Goal: Communication & Community: Answer question/provide support

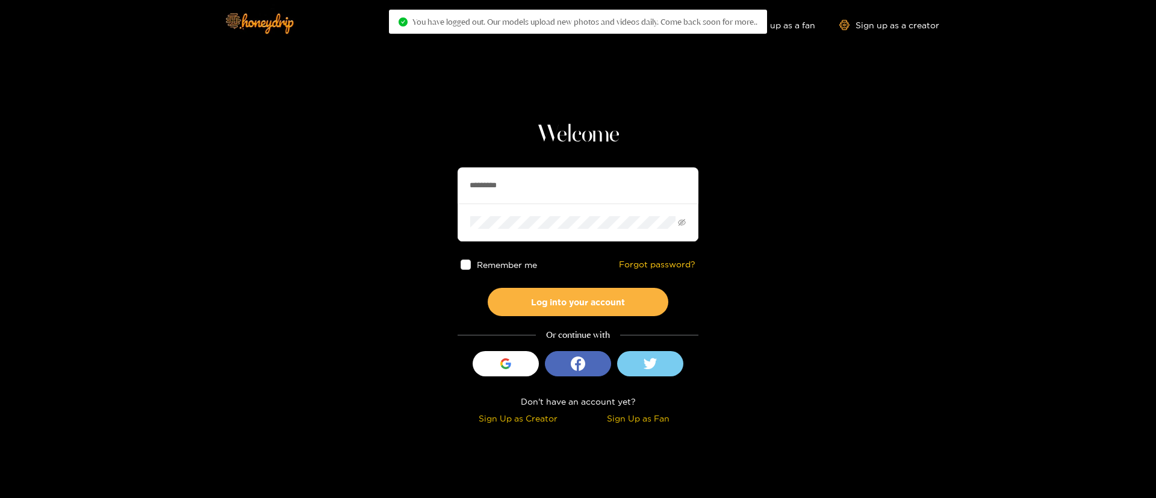
click at [495, 193] on input "*********" at bounding box center [577, 185] width 241 height 36
paste input "*"
type input "**********"
click at [586, 304] on button "Log into your account" at bounding box center [578, 302] width 181 height 28
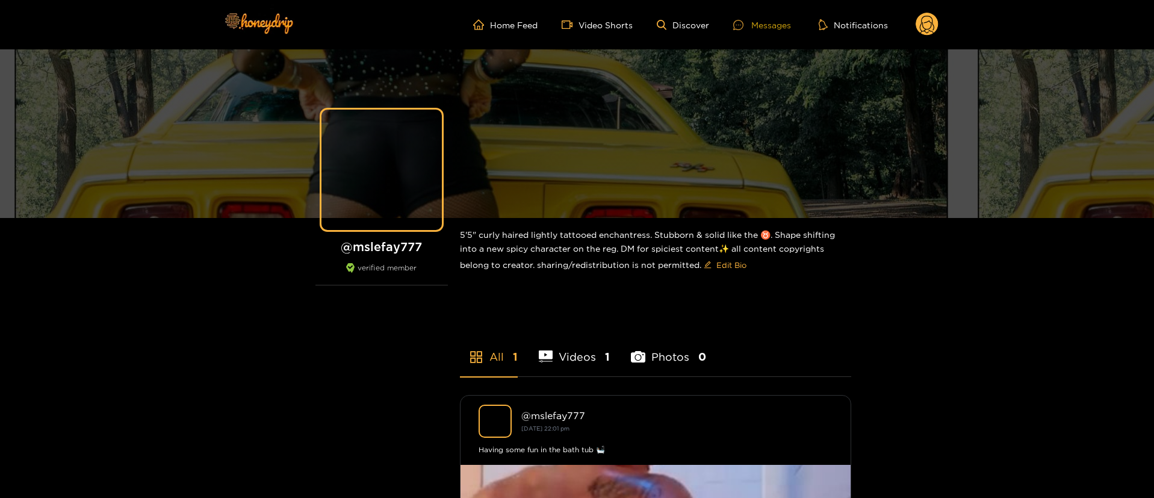
click at [762, 28] on div "Messages" at bounding box center [762, 25] width 58 height 14
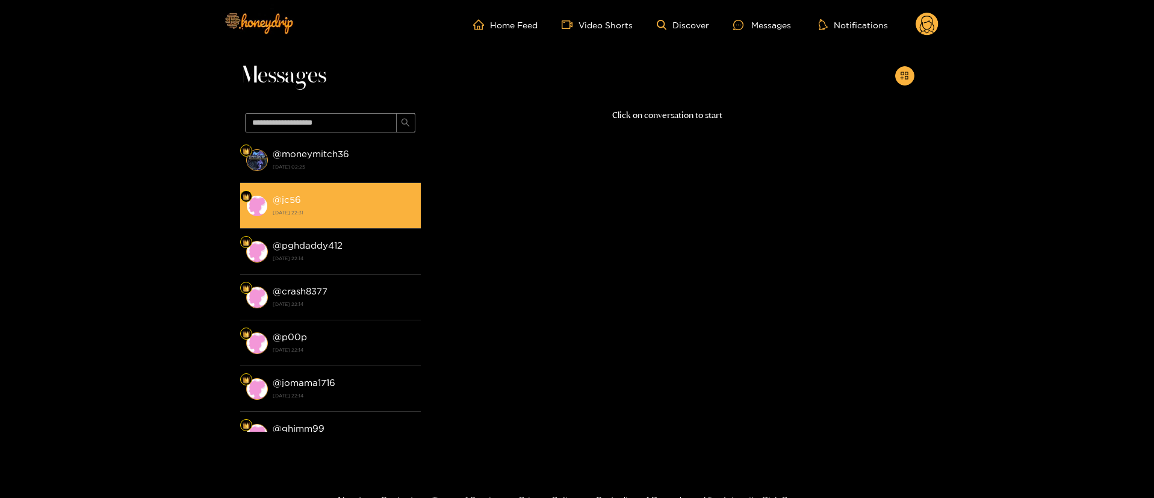
click at [370, 194] on div "@ jc56 [DATE] 22:31" at bounding box center [344, 205] width 142 height 27
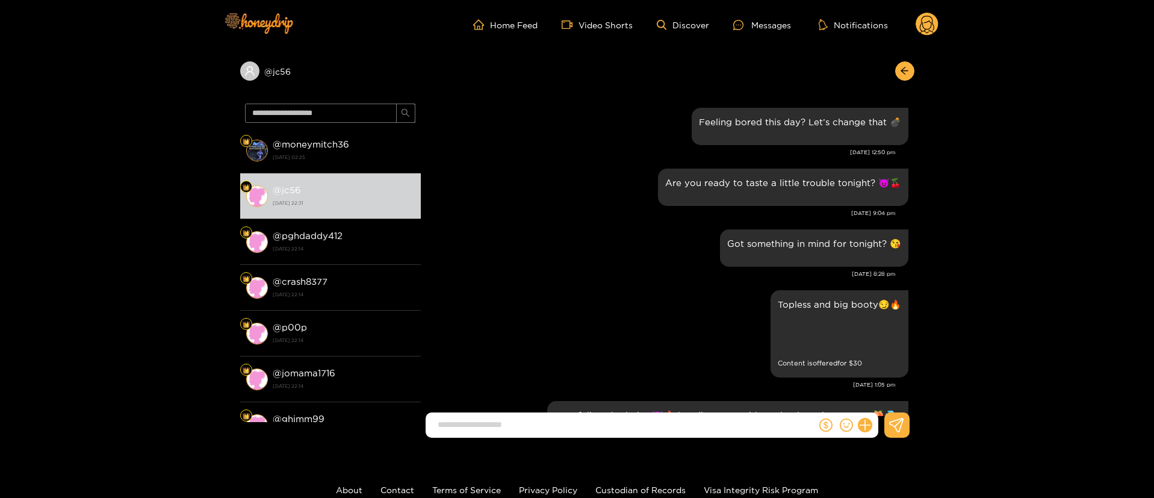
scroll to position [1823, 0]
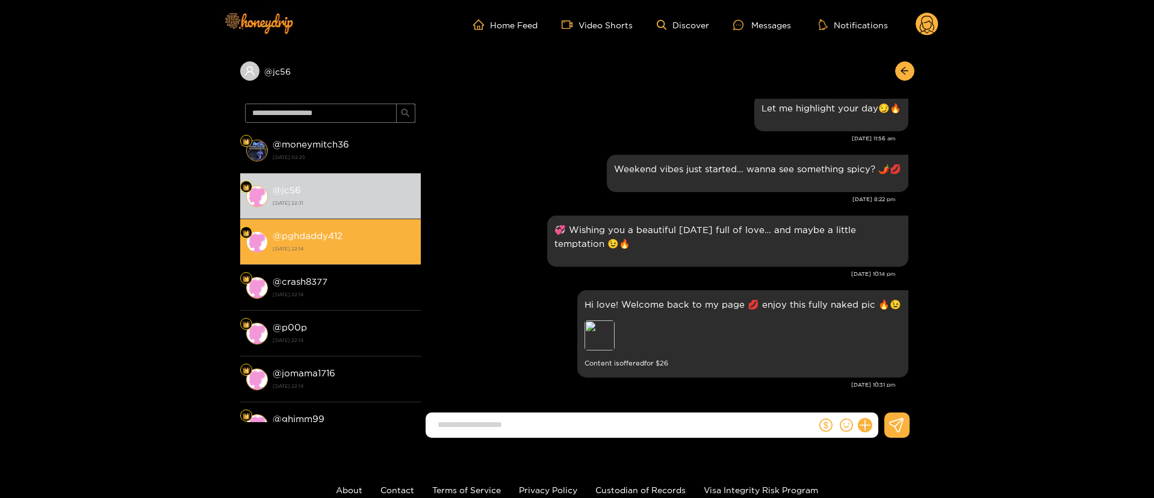
click at [380, 239] on div "@ pghdaddy412 [DATE] 22:14" at bounding box center [344, 241] width 142 height 27
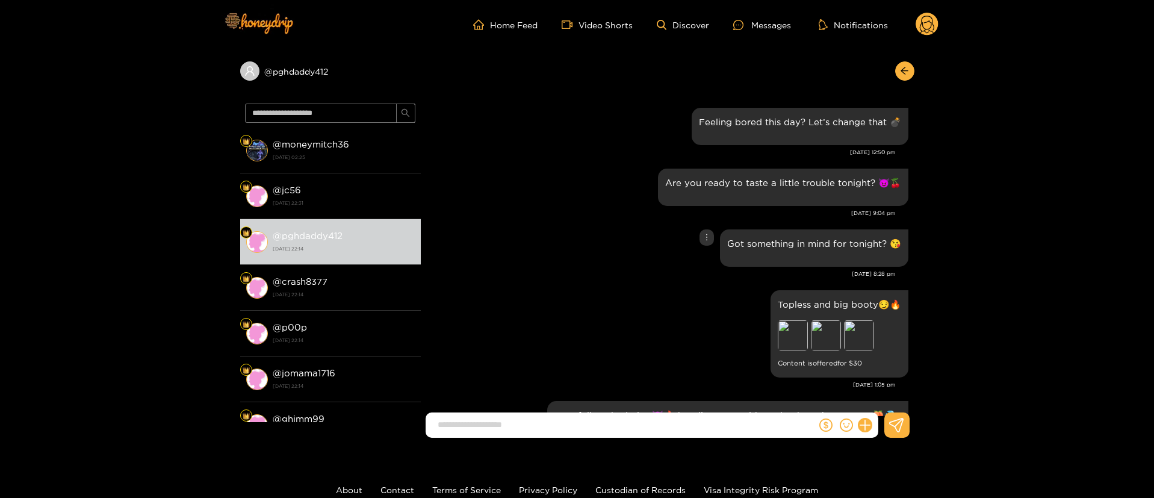
scroll to position [1823, 0]
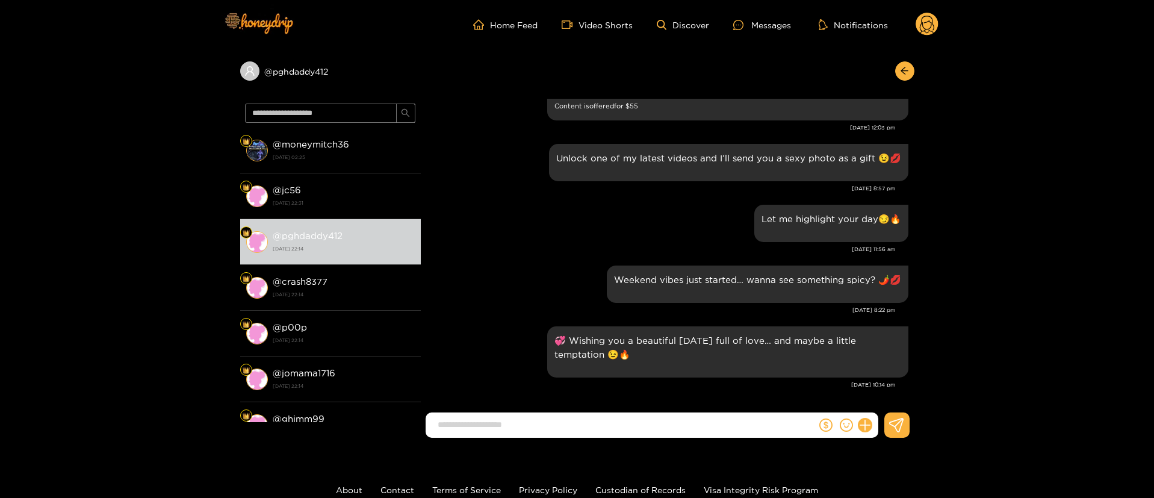
click at [925, 20] on circle at bounding box center [927, 24] width 23 height 23
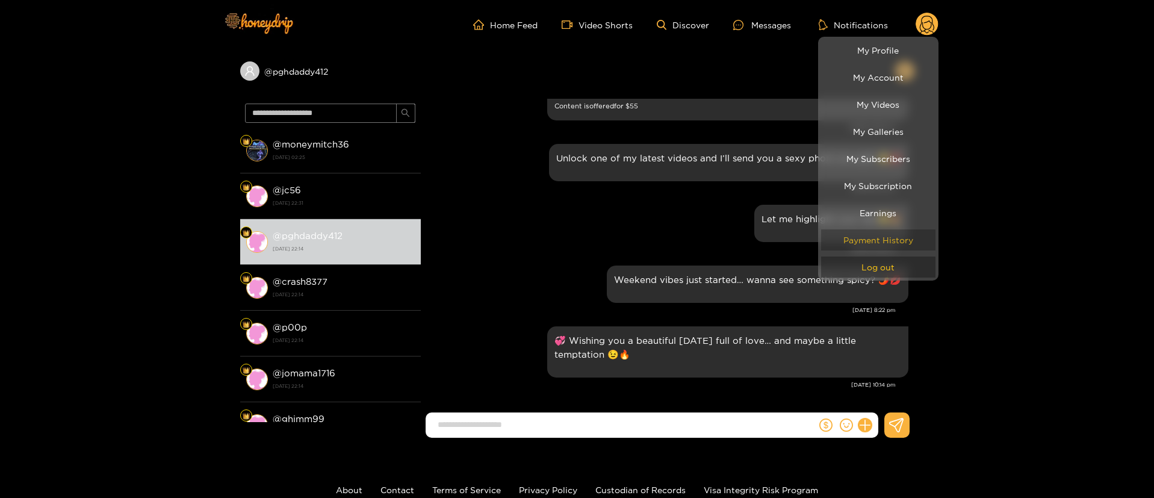
click at [877, 270] on button "Log out" at bounding box center [878, 266] width 114 height 21
